Goal: Task Accomplishment & Management: Use online tool/utility

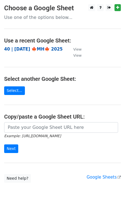
click at [26, 47] on strong "40 | [DATE] 🍁MH🍁 2025" at bounding box center [33, 49] width 59 height 5
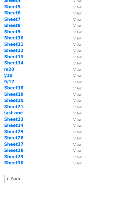
scroll to position [48, 0]
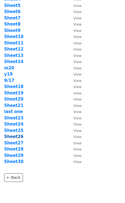
click at [18, 137] on strong "Sheet26" at bounding box center [13, 136] width 19 height 5
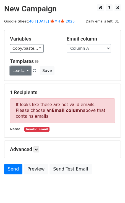
click at [19, 71] on link "Load..." at bounding box center [20, 70] width 21 height 9
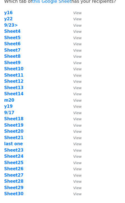
scroll to position [5, 0]
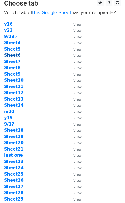
click at [16, 57] on strong "Sheet6" at bounding box center [12, 55] width 16 height 5
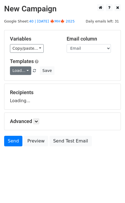
click at [25, 70] on link "Load..." at bounding box center [20, 70] width 21 height 9
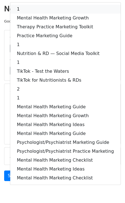
click at [42, 11] on link "1" at bounding box center [65, 9] width 111 height 9
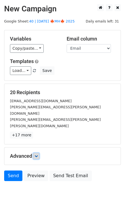
click at [39, 153] on link at bounding box center [36, 156] width 6 height 6
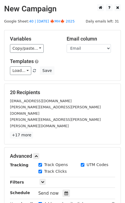
scroll to position [67, 0]
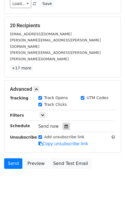
click at [65, 124] on icon at bounding box center [67, 126] width 4 height 4
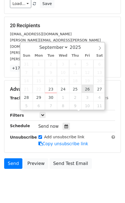
type input "2025-09-26 12:00"
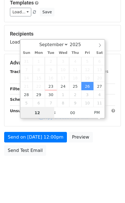
scroll to position [58, 0]
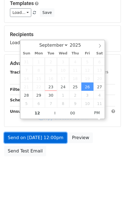
click at [51, 132] on link "Send on Sep 26 at 12:00pm" at bounding box center [35, 137] width 63 height 11
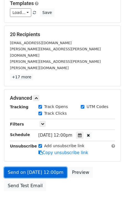
click at [66, 167] on link "Send on Sep 26 at 12:00pm" at bounding box center [35, 172] width 63 height 11
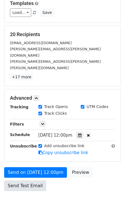
click at [22, 178] on div "Send on Sep 26 at 12:00pm Preview Send Test Email" at bounding box center [62, 180] width 125 height 27
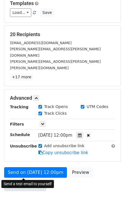
click at [15, 180] on link "Send Test Email" at bounding box center [25, 185] width 42 height 11
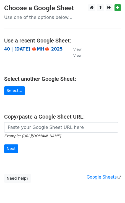
click at [38, 48] on strong "40 | [DATE] 🍁MH🍁 2025" at bounding box center [33, 49] width 59 height 5
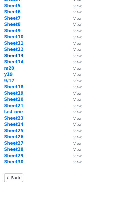
scroll to position [47, 0]
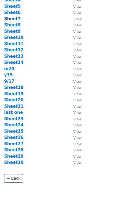
click at [14, 20] on strong "Sheet7" at bounding box center [12, 18] width 16 height 5
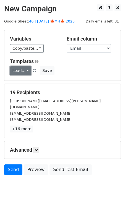
click at [22, 68] on link "Load..." at bounding box center [20, 70] width 21 height 9
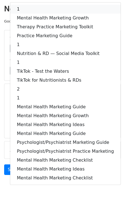
click at [36, 11] on link "1" at bounding box center [65, 9] width 111 height 9
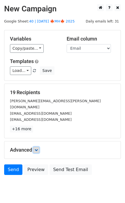
click at [37, 148] on icon at bounding box center [36, 149] width 3 height 3
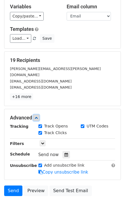
scroll to position [67, 0]
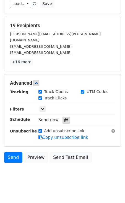
click at [65, 118] on icon at bounding box center [67, 120] width 4 height 4
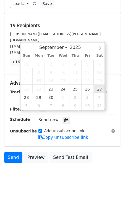
type input "2025-09-27 12:00"
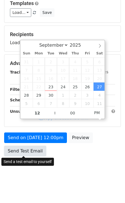
click at [23, 152] on link "Send Test Email" at bounding box center [25, 151] width 42 height 11
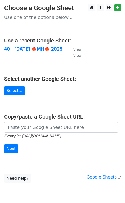
click at [39, 49] on strong "40 | [DATE] 🍁MH🍁 2025" at bounding box center [33, 49] width 59 height 5
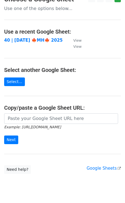
scroll to position [9, 0]
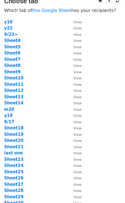
scroll to position [7, 0]
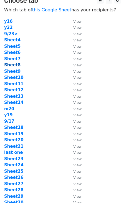
click at [13, 64] on strong "Sheet8" at bounding box center [12, 64] width 16 height 5
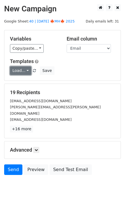
click at [16, 73] on link "Load..." at bounding box center [20, 70] width 21 height 9
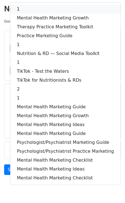
click at [32, 9] on link "1" at bounding box center [65, 9] width 111 height 9
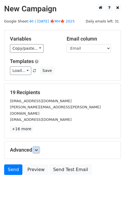
click at [37, 148] on icon at bounding box center [36, 149] width 3 height 3
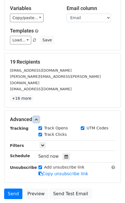
scroll to position [67, 0]
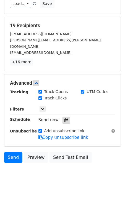
click at [65, 118] on icon at bounding box center [67, 120] width 4 height 4
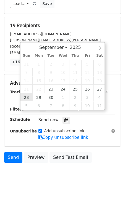
type input "[DATE] 12:00"
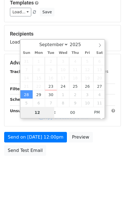
scroll to position [58, 0]
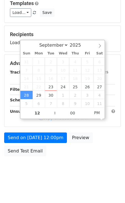
click at [28, 144] on div "Send on [DATE] 12:00pm Preview Send Test Email" at bounding box center [62, 145] width 125 height 27
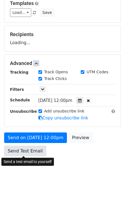
click at [25, 153] on form "Variables Copy/paste... {{Name}} {{Email}} Email column Name Email Templates Lo…" at bounding box center [62, 65] width 117 height 187
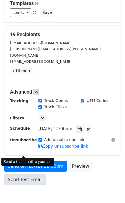
click at [25, 174] on link "Send Test Email" at bounding box center [25, 179] width 42 height 11
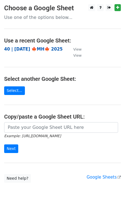
click at [33, 49] on strong "40 | [DATE] 🍁MH🍁 2025" at bounding box center [33, 49] width 59 height 5
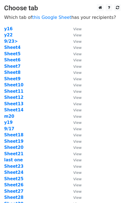
click at [14, 76] on td "Sheet9" at bounding box center [36, 79] width 64 height 6
click at [14, 78] on strong "Sheet9" at bounding box center [12, 78] width 16 height 5
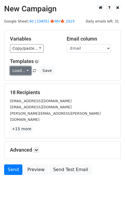
click at [17, 71] on link "Load..." at bounding box center [20, 70] width 21 height 9
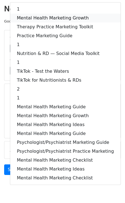
click at [29, 19] on link "Mental Health Marketing Growth" at bounding box center [65, 18] width 111 height 9
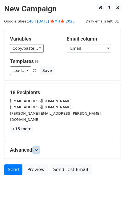
click at [39, 147] on link at bounding box center [36, 150] width 6 height 6
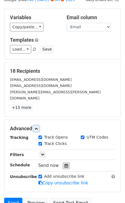
scroll to position [22, 0]
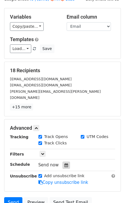
click at [65, 163] on icon at bounding box center [67, 165] width 4 height 4
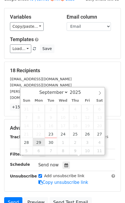
type input "[DATE] 12:00"
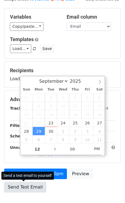
click at [31, 184] on link "Send Test Email" at bounding box center [25, 187] width 42 height 11
